Goal: Task Accomplishment & Management: Manage account settings

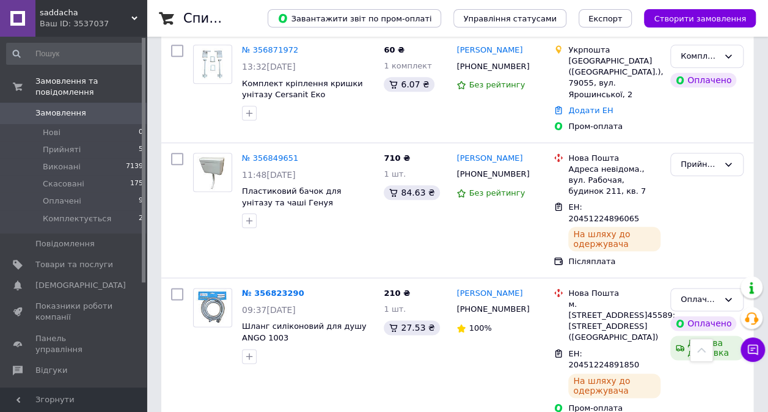
scroll to position [611, 0]
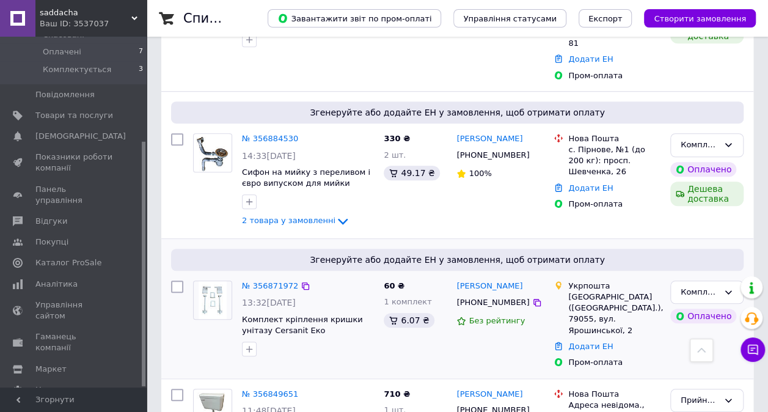
scroll to position [489, 0]
